Goal: Find specific page/section: Find specific page/section

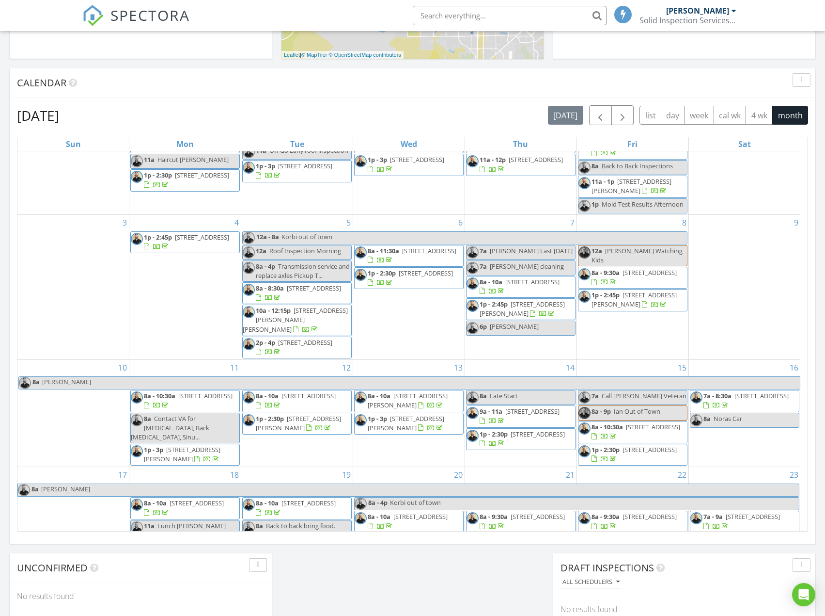
scroll to position [282, 0]
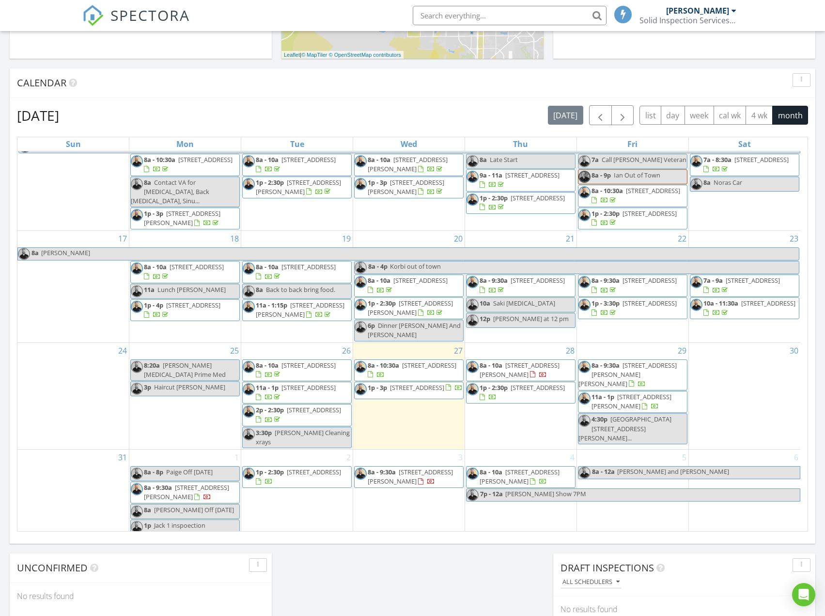
click at [437, 369] on span "11925 Love Orchid Ln, Las Vegas 89138" at bounding box center [429, 365] width 54 height 9
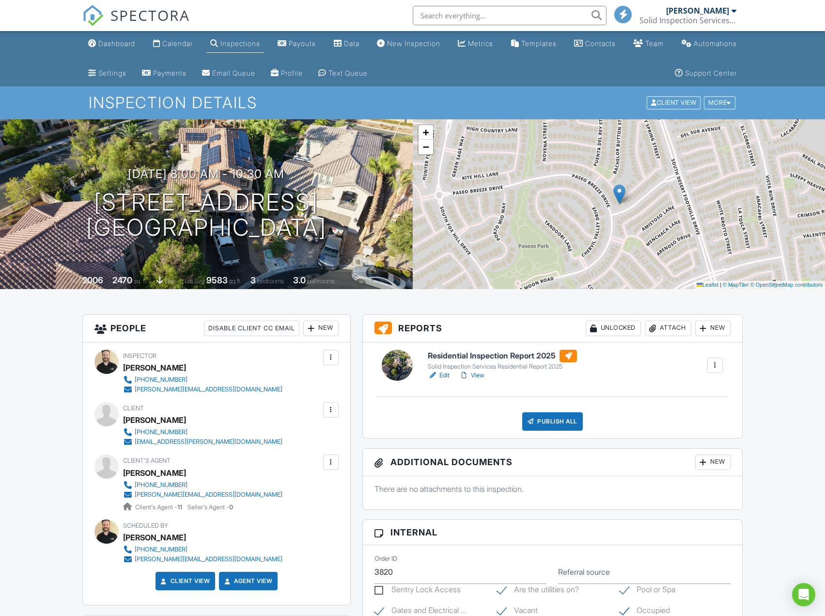
click at [485, 371] on link "View" at bounding box center [471, 375] width 25 height 10
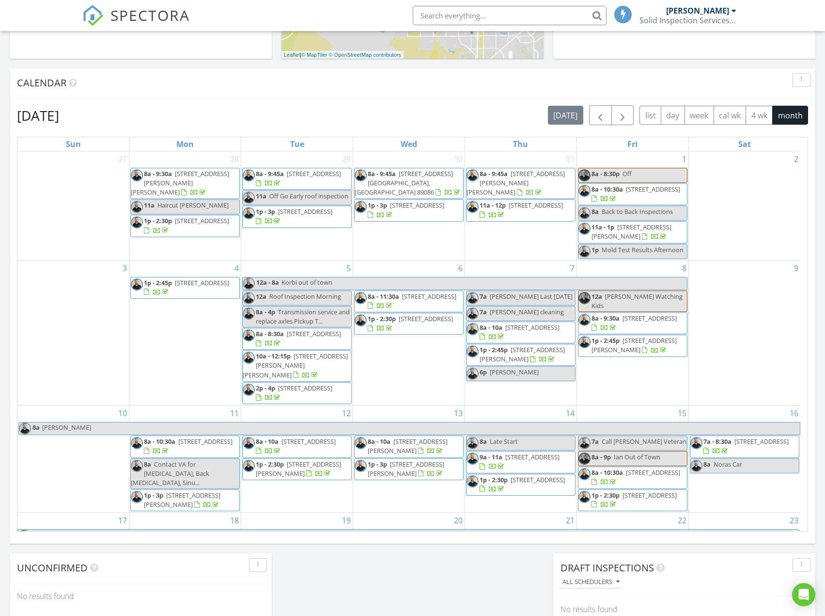
scroll to position [282, 0]
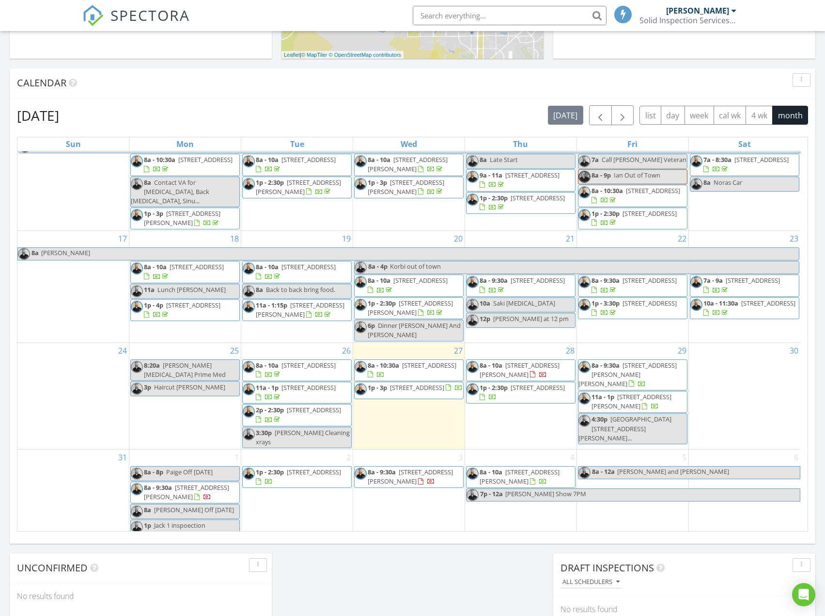
click at [410, 369] on span "[STREET_ADDRESS]" at bounding box center [429, 365] width 54 height 9
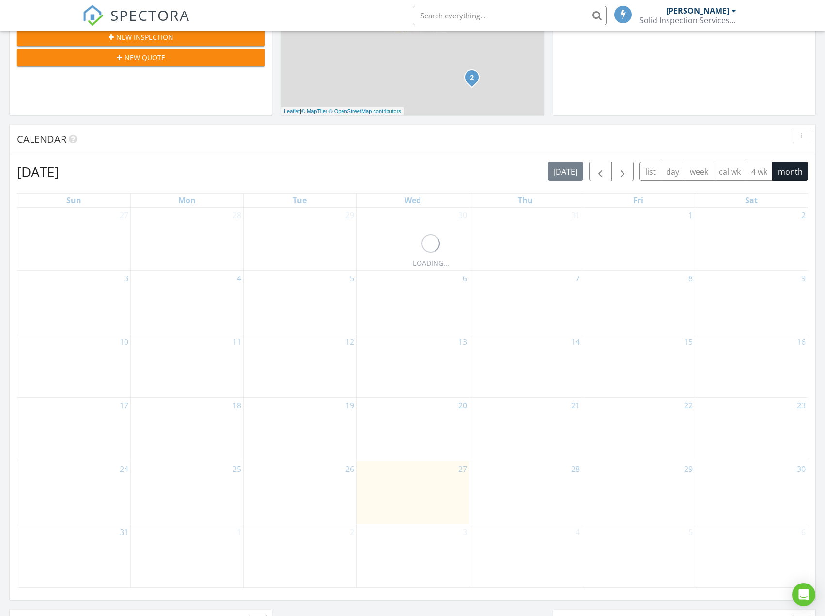
scroll to position [436, 0]
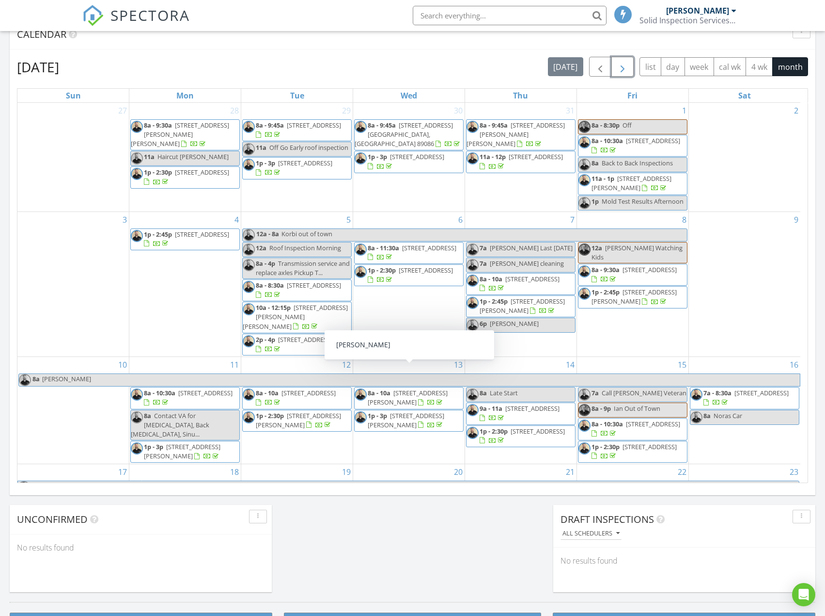
click at [621, 64] on span "button" at bounding box center [623, 67] width 12 height 12
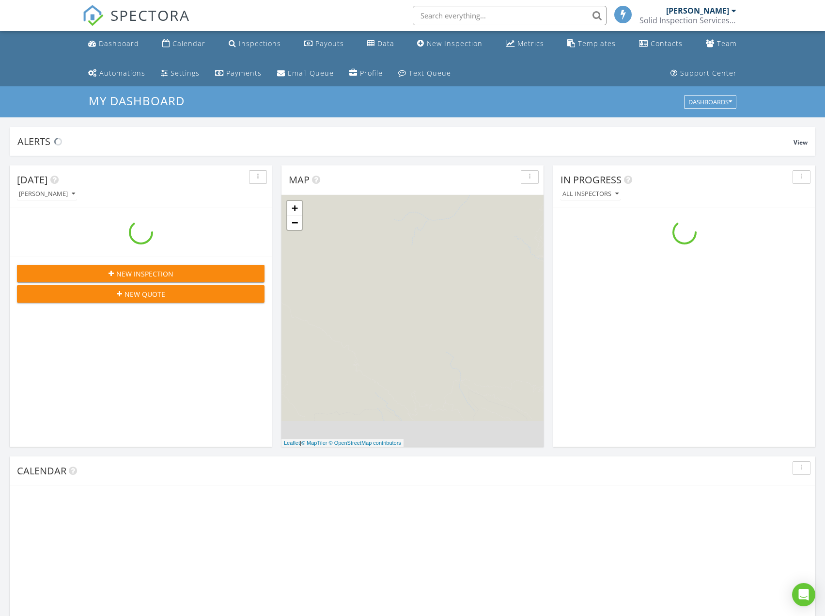
scroll to position [897, 840]
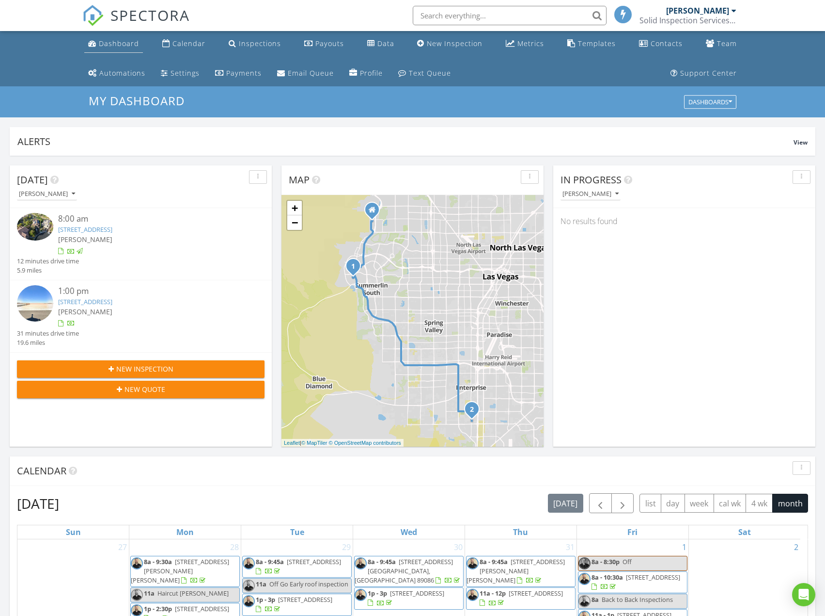
click at [126, 41] on div "Dashboard" at bounding box center [119, 43] width 40 height 9
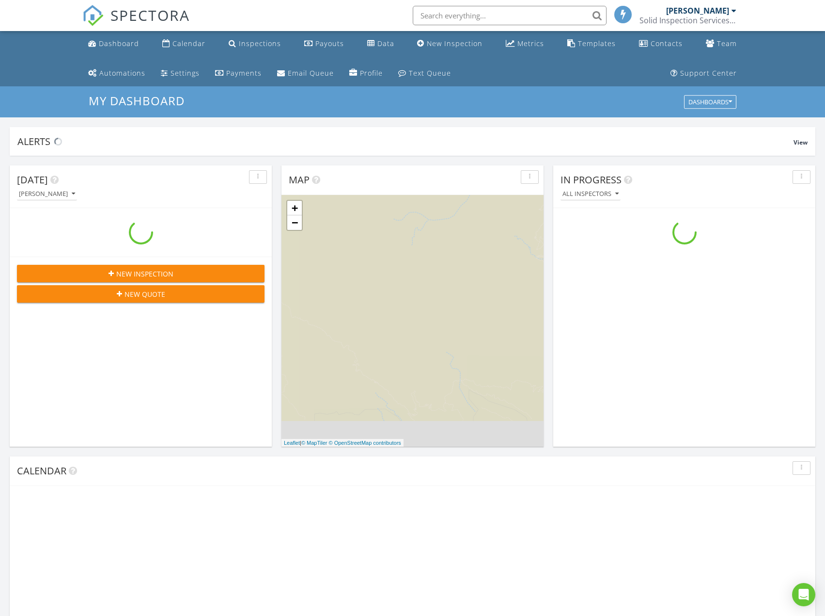
scroll to position [897, 840]
